Goal: Task Accomplishment & Management: Manage account settings

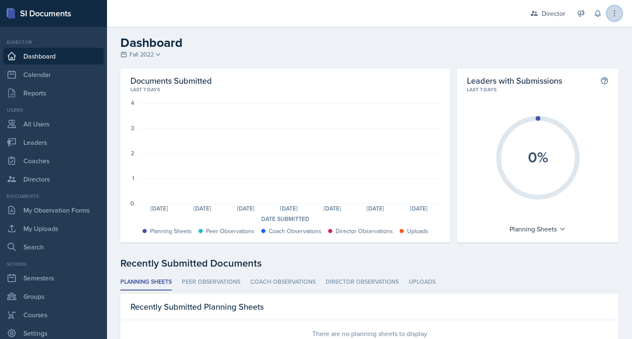
click at [616, 17] on icon at bounding box center [614, 13] width 8 height 8
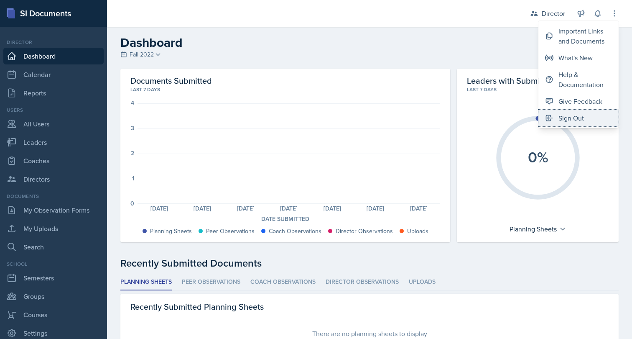
click at [585, 117] on button "Sign Out" at bounding box center [578, 118] width 80 height 17
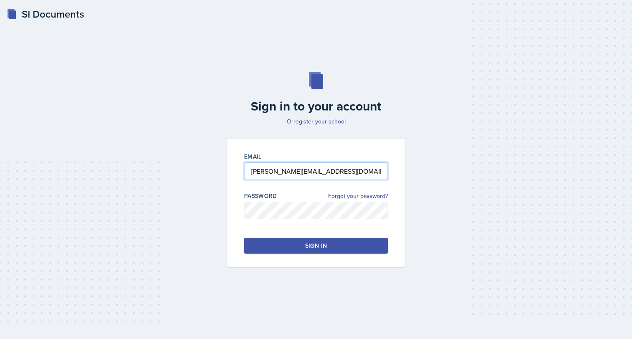
click at [290, 168] on input "[PERSON_NAME][EMAIL_ADDRESS][DOMAIN_NAME]" at bounding box center [316, 171] width 144 height 18
type input "[PERSON_NAME][EMAIL_ADDRESS][PERSON_NAME][DOMAIN_NAME]"
click at [305, 242] on button "Sign in" at bounding box center [316, 245] width 144 height 16
